Goal: Transaction & Acquisition: Purchase product/service

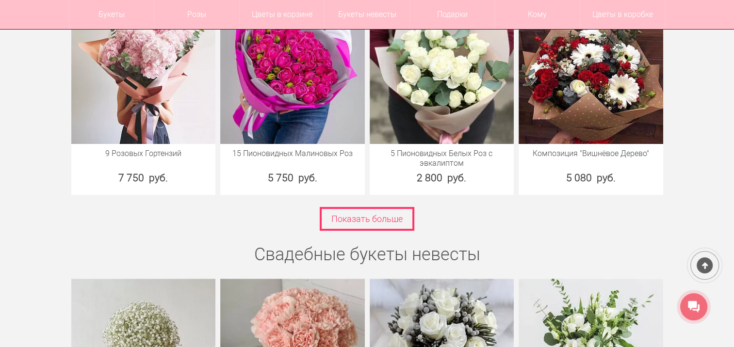
scroll to position [3863, 0]
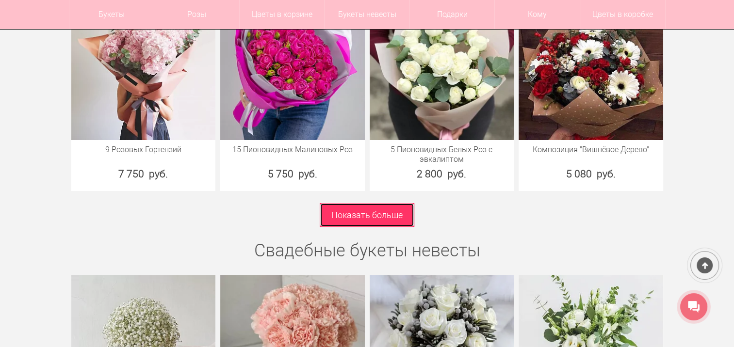
click at [338, 211] on link "Показать больше" at bounding box center [367, 215] width 95 height 24
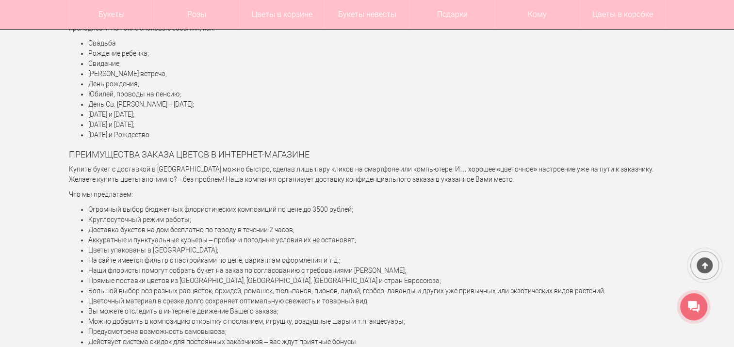
scroll to position [4690, 0]
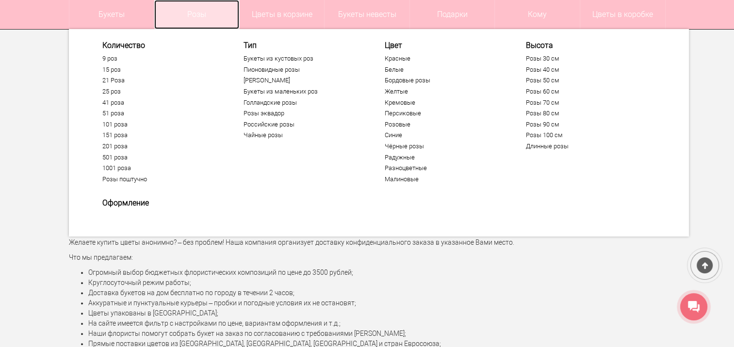
click at [214, 12] on link "Розы" at bounding box center [196, 14] width 85 height 29
